Goal: Task Accomplishment & Management: Manage account settings

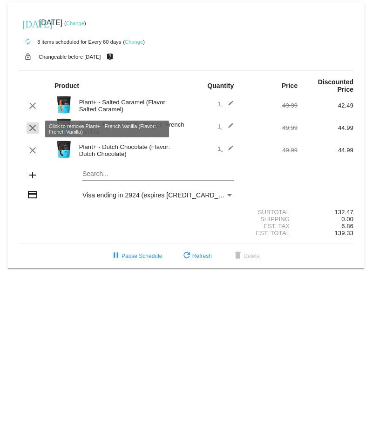
click at [32, 125] on mat-icon "clear" at bounding box center [32, 127] width 11 height 11
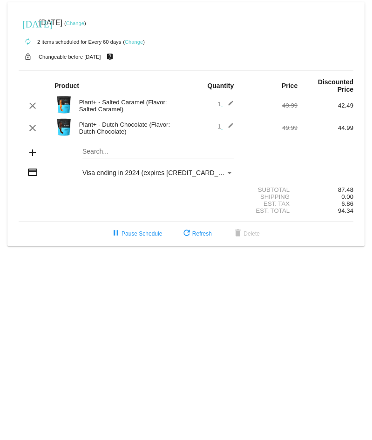
click at [32, 153] on mat-icon "add" at bounding box center [32, 152] width 11 height 11
click at [108, 155] on mat-card "[DATE] [DATE] ( Change ) autorenew 2 items scheduled for Every 60 days ( Change…" at bounding box center [185, 123] width 357 height 243
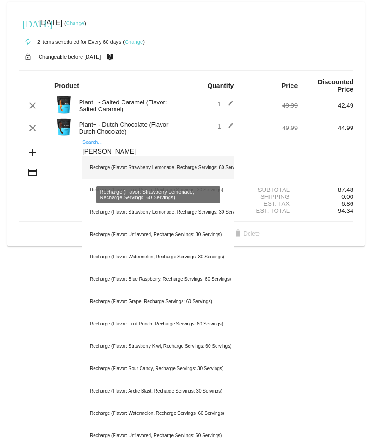
type input "[PERSON_NAME]"
click at [189, 168] on div "Recharge (Flavor: Strawberry Lemonade, Recharge Servings: 60 Servings)" at bounding box center [157, 167] width 151 height 22
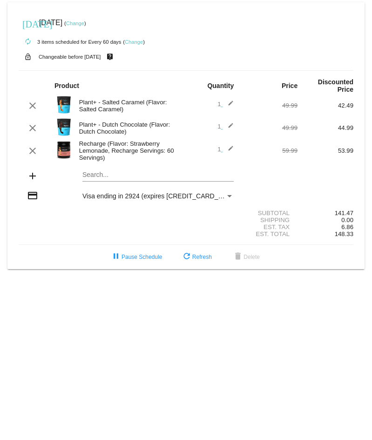
click at [84, 24] on link "Change" at bounding box center [75, 23] width 18 height 6
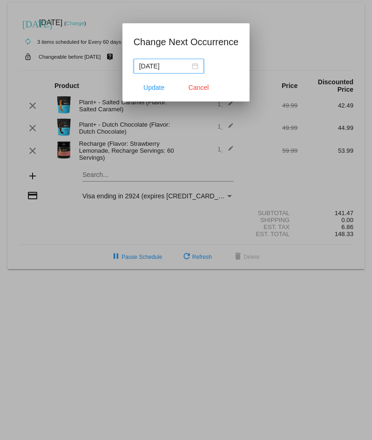
click at [160, 62] on input "[DATE]" at bounding box center [164, 66] width 51 height 10
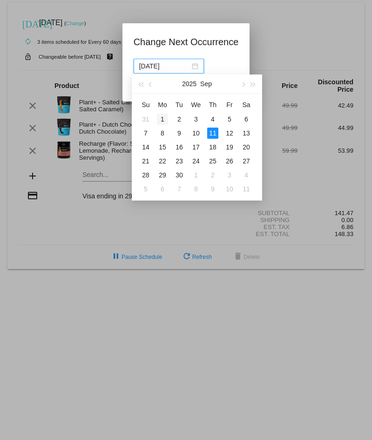
click at [161, 118] on div "1" at bounding box center [162, 118] width 11 height 11
type input "[DATE]"
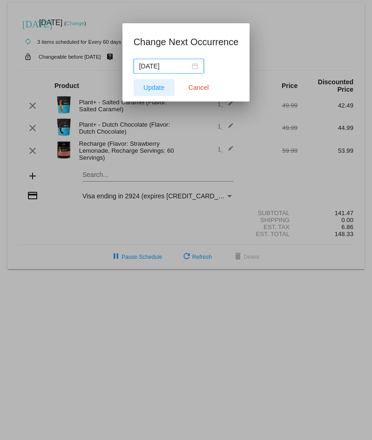
click at [150, 84] on span "Update" at bounding box center [153, 87] width 21 height 7
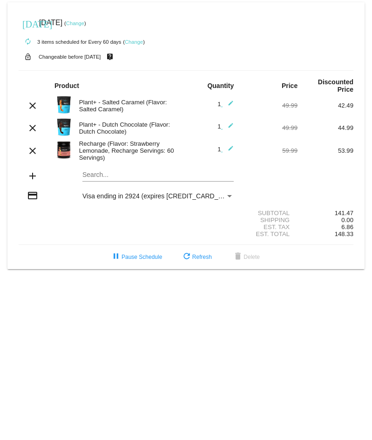
click at [84, 23] on link "Change" at bounding box center [75, 23] width 18 height 6
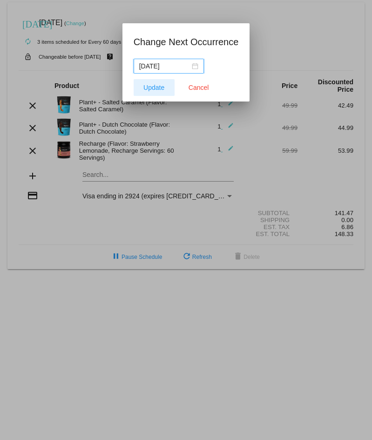
click at [145, 83] on button "Update" at bounding box center [153, 87] width 41 height 17
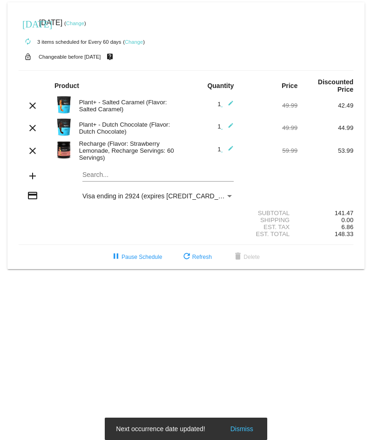
click at [84, 26] on link "Change" at bounding box center [75, 23] width 18 height 6
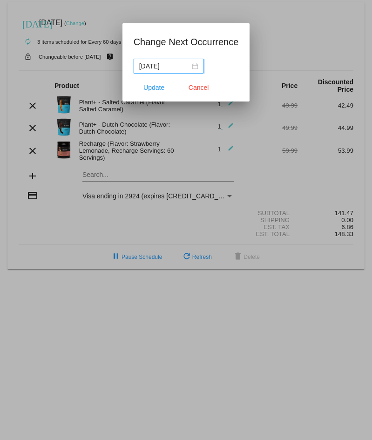
click at [154, 66] on input "[DATE]" at bounding box center [164, 66] width 51 height 10
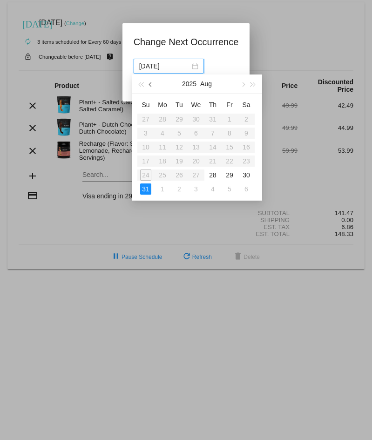
click at [153, 84] on button "button" at bounding box center [151, 83] width 10 height 19
click at [243, 83] on button "button" at bounding box center [242, 83] width 10 height 19
click at [216, 174] on div "28" at bounding box center [212, 174] width 11 height 11
type input "[DATE]"
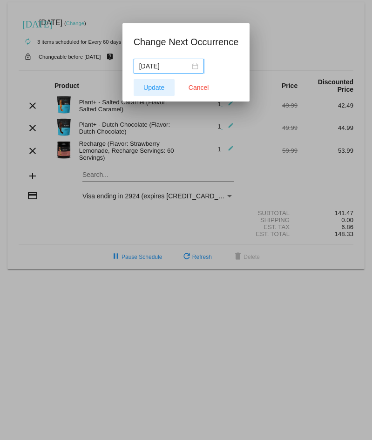
click at [150, 87] on span "Update" at bounding box center [153, 87] width 21 height 7
